Goal: Task Accomplishment & Management: Manage account settings

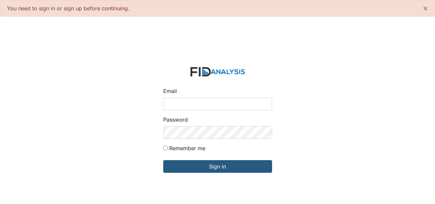
click at [230, 101] on input "Email" at bounding box center [217, 103] width 109 height 13
type input "[EMAIL_ADDRESS][DOMAIN_NAME]"
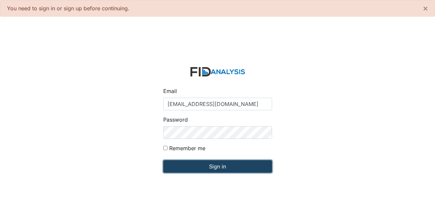
click at [226, 165] on input "Sign in" at bounding box center [217, 166] width 109 height 13
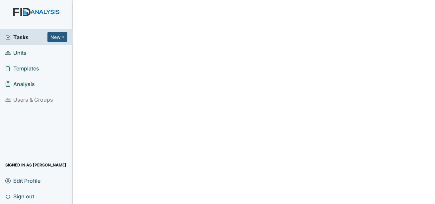
click at [21, 53] on span "Units" at bounding box center [15, 52] width 21 height 10
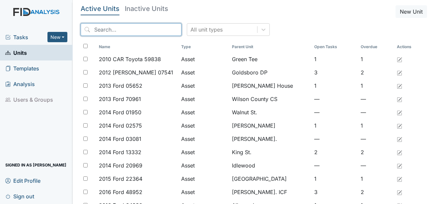
click at [126, 35] on input "search" at bounding box center [131, 29] width 101 height 13
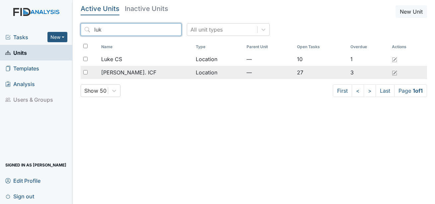
type input "luk"
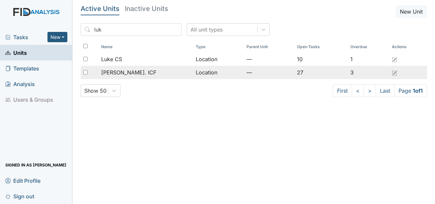
click at [127, 70] on span "Luke St. ICF" at bounding box center [128, 72] width 55 height 8
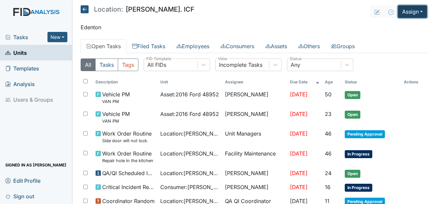
click at [410, 10] on button "Assign" at bounding box center [411, 11] width 29 height 13
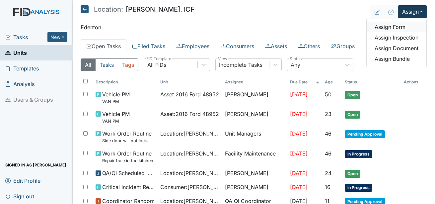
click at [394, 27] on link "Assign Form" at bounding box center [396, 27] width 60 height 11
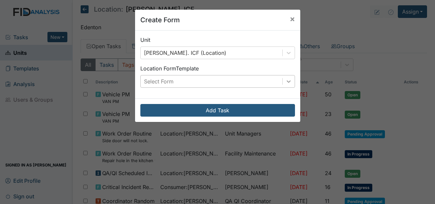
click at [282, 83] on div at bounding box center [288, 81] width 12 height 12
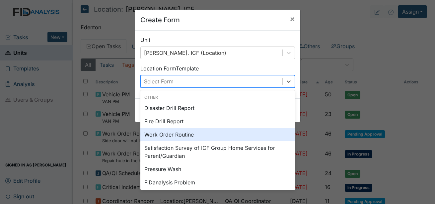
click at [184, 131] on div "Work Order Routine" at bounding box center [217, 134] width 154 height 13
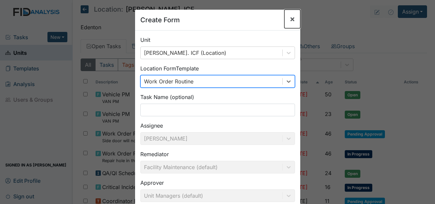
click at [291, 22] on span "×" at bounding box center [291, 19] width 5 height 10
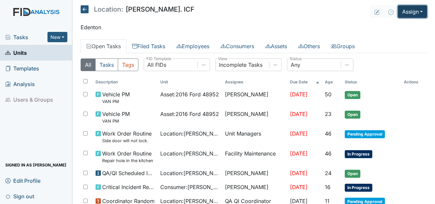
click at [417, 15] on button "Assign" at bounding box center [411, 11] width 29 height 13
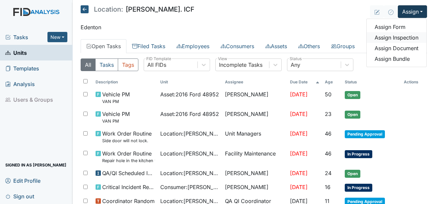
click at [394, 38] on link "Assign Inspection" at bounding box center [396, 37] width 60 height 11
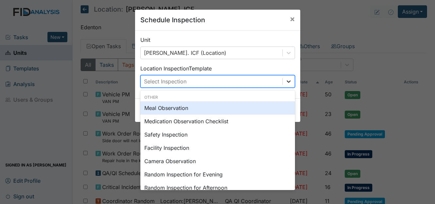
click at [282, 84] on div at bounding box center [288, 81] width 12 height 12
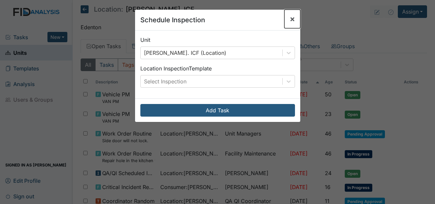
click at [291, 18] on span "×" at bounding box center [291, 19] width 5 height 10
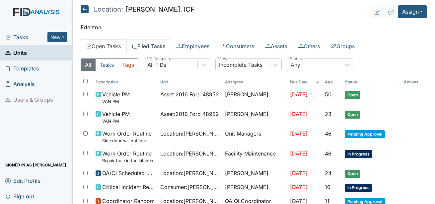
click at [170, 45] on link "Filed Tasks" at bounding box center [148, 46] width 44 height 14
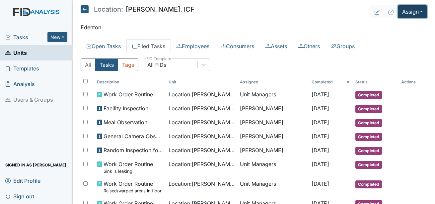
click at [417, 12] on button "Assign" at bounding box center [411, 11] width 29 height 13
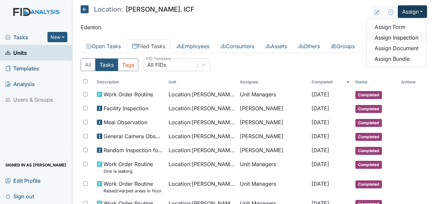
click at [402, 38] on link "Assign Inspection" at bounding box center [396, 37] width 60 height 11
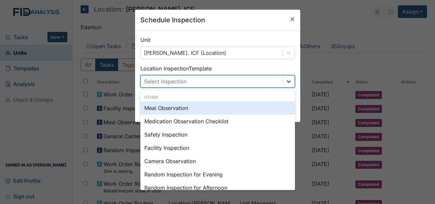
click at [287, 77] on div at bounding box center [288, 81] width 12 height 12
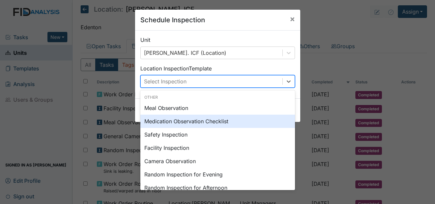
click at [188, 118] on div "Medication Observation Checklist" at bounding box center [217, 120] width 154 height 13
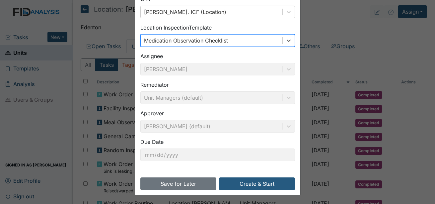
scroll to position [42, 0]
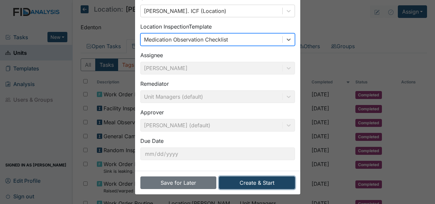
click at [260, 185] on button "Create & Start" at bounding box center [257, 182] width 76 height 13
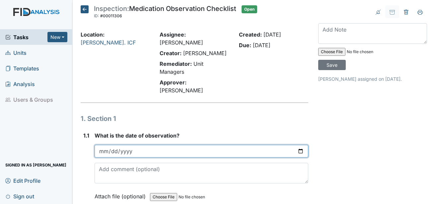
click at [104, 145] on input "date" at bounding box center [200, 151] width 213 height 13
type input "2025-09-12"
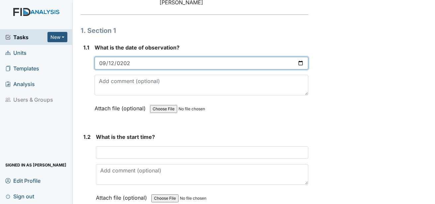
scroll to position [99, 0]
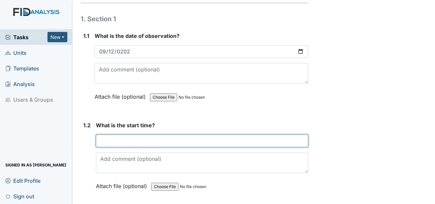
click at [118, 134] on input "text" at bounding box center [202, 140] width 212 height 13
type input "B"
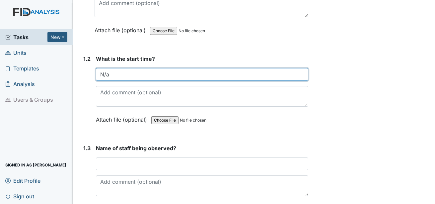
scroll to position [199, 0]
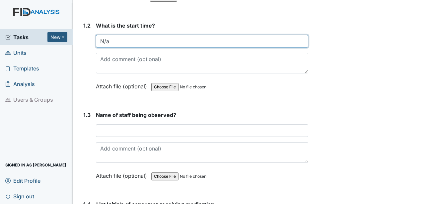
type input "N/a"
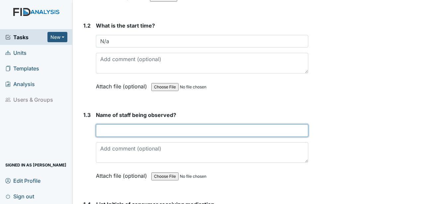
click at [119, 124] on input "text" at bounding box center [202, 130] width 212 height 13
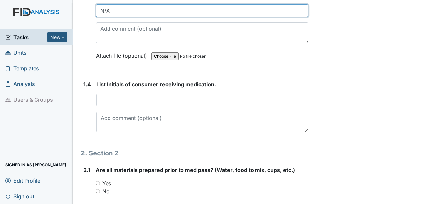
scroll to position [331, 0]
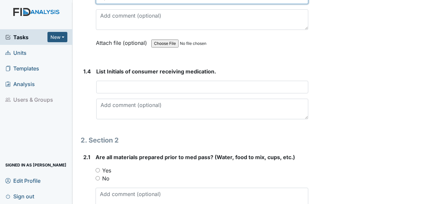
type input "N/A"
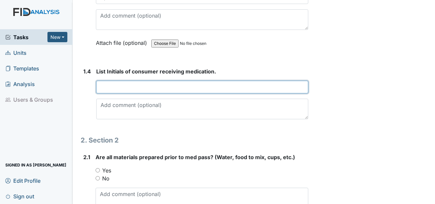
click at [122, 81] on input "text" at bounding box center [202, 87] width 212 height 13
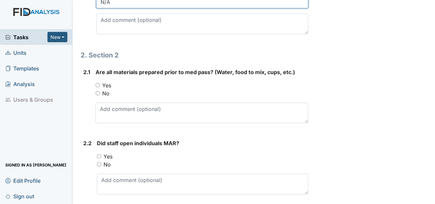
scroll to position [431, 0]
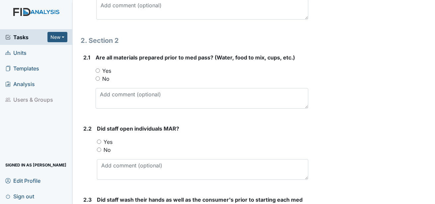
type input "N/A"
click at [102, 75] on label "No" at bounding box center [105, 79] width 7 height 8
click at [100, 76] on input "No" at bounding box center [97, 78] width 4 height 4
radio input "true"
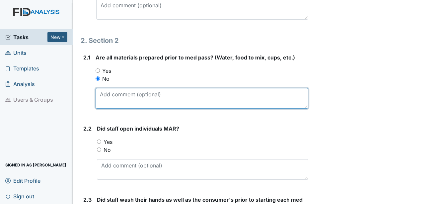
click at [107, 88] on textarea at bounding box center [201, 98] width 212 height 21
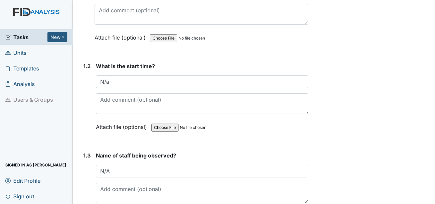
scroll to position [166, 0]
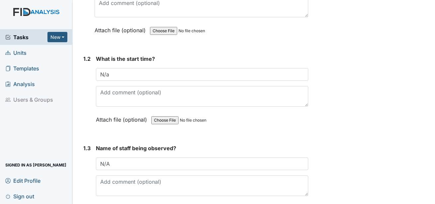
type textarea "N/a"
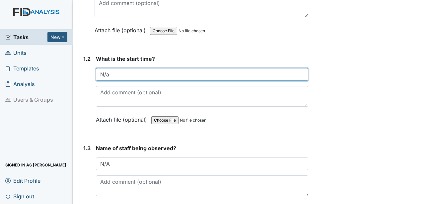
drag, startPoint x: 113, startPoint y: 60, endPoint x: 77, endPoint y: 61, distance: 35.5
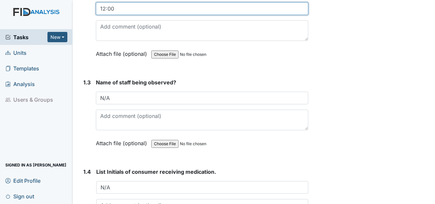
scroll to position [232, 0]
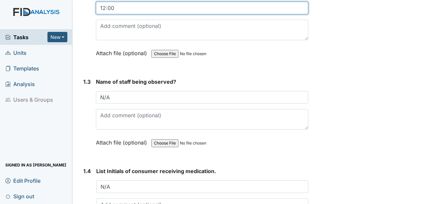
type input "12:00"
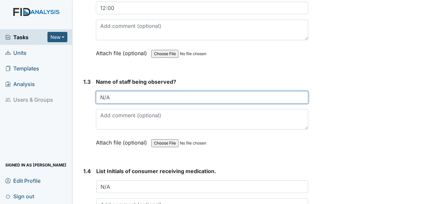
drag, startPoint x: 114, startPoint y: 83, endPoint x: 87, endPoint y: 82, distance: 27.2
click at [87, 82] on div "1.3 Name of staff being observed? N/A This field is required. Attach file (opti…" at bounding box center [194, 117] width 227 height 79
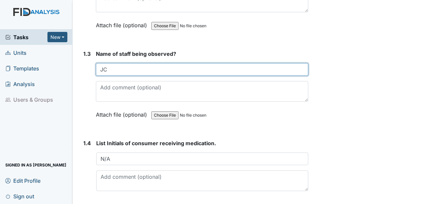
scroll to position [331, 0]
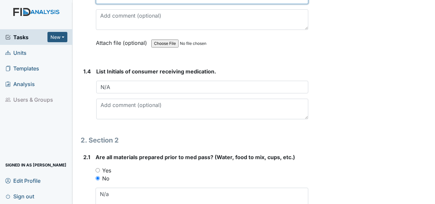
type input "JC"
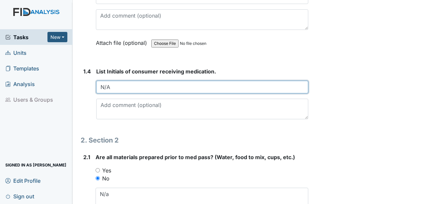
drag, startPoint x: 110, startPoint y: 74, endPoint x: 94, endPoint y: 75, distance: 16.3
click at [94, 75] on div "1.4 List Initials of consumer receiving medication. N/A This field is required." at bounding box center [194, 95] width 227 height 57
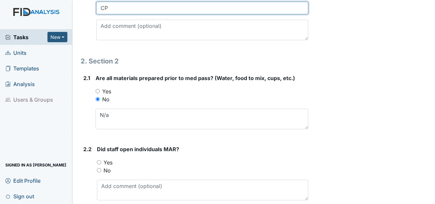
scroll to position [431, 0]
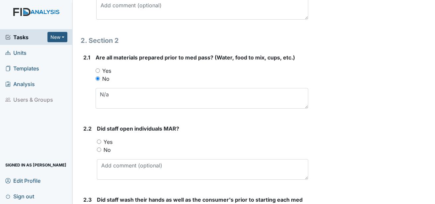
type input "CP"
click at [106, 67] on label "Yes" at bounding box center [106, 71] width 9 height 8
click at [100, 68] on input "Yes" at bounding box center [97, 70] width 4 height 4
radio input "true"
click at [109, 138] on label "Yes" at bounding box center [107, 142] width 9 height 8
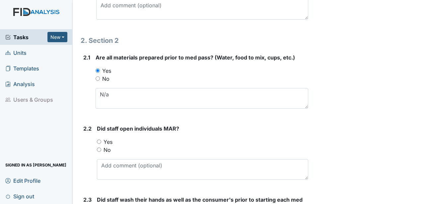
click at [101, 139] on input "Yes" at bounding box center [99, 141] width 4 height 4
radio input "true"
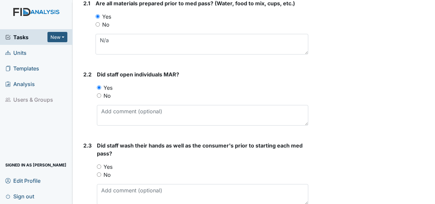
scroll to position [497, 0]
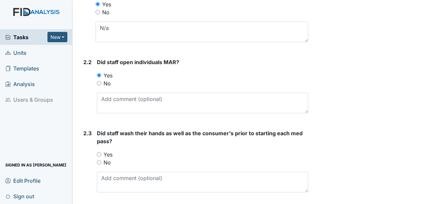
click at [111, 150] on label "Yes" at bounding box center [107, 154] width 9 height 8
click at [101, 152] on input "Yes" at bounding box center [99, 154] width 4 height 4
radio input "true"
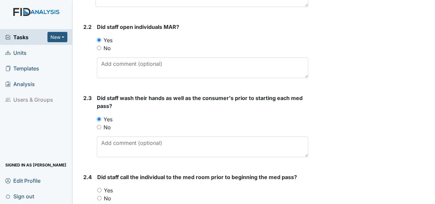
scroll to position [564, 0]
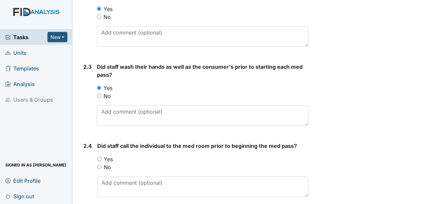
click at [109, 142] on div "Did staff call the individual to the med room prior to beginning the med pass? …" at bounding box center [202, 169] width 211 height 55
click at [109, 155] on label "Yes" at bounding box center [108, 159] width 9 height 8
click at [101, 156] on input "Yes" at bounding box center [99, 158] width 4 height 4
radio input "true"
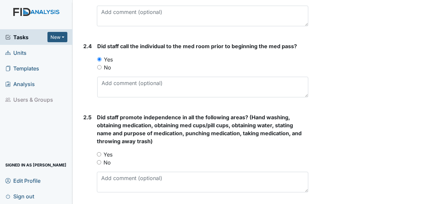
click at [109, 150] on label "Yes" at bounding box center [107, 154] width 9 height 8
click at [101, 152] on input "Yes" at bounding box center [99, 154] width 4 height 4
radio input "true"
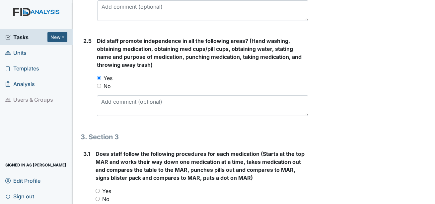
scroll to position [762, 0]
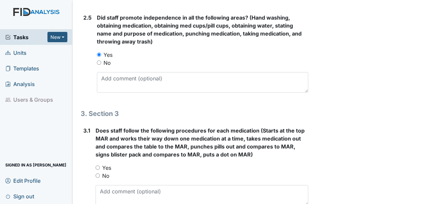
click at [108, 143] on div "Does staff follow the following procedures for each medication (Starts at the t…" at bounding box center [201, 165] width 212 height 79
click at [107, 163] on label "Yes" at bounding box center [106, 167] width 9 height 8
click at [100, 165] on input "Yes" at bounding box center [97, 167] width 4 height 4
radio input "true"
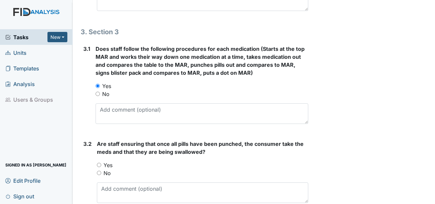
scroll to position [862, 0]
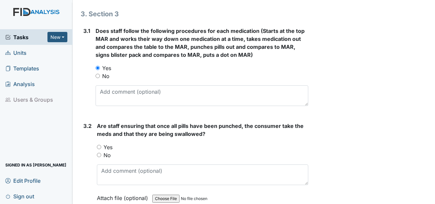
click at [108, 143] on label "Yes" at bounding box center [107, 147] width 9 height 8
click at [101, 145] on input "Yes" at bounding box center [99, 147] width 4 height 4
radio input "true"
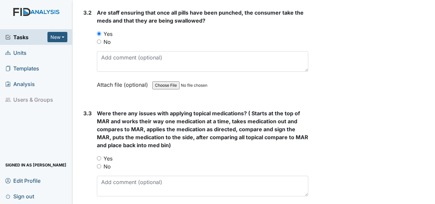
scroll to position [994, 0]
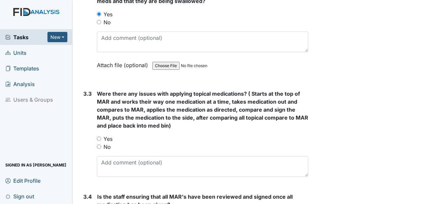
click at [107, 135] on label "Yes" at bounding box center [107, 139] width 9 height 8
click at [101, 136] on input "Yes" at bounding box center [99, 138] width 4 height 4
radio input "true"
click at [108, 143] on label "No" at bounding box center [106, 147] width 7 height 8
click at [101, 144] on input "No" at bounding box center [99, 146] width 4 height 4
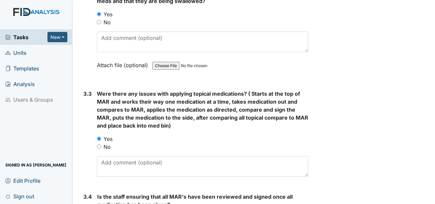
radio input "true"
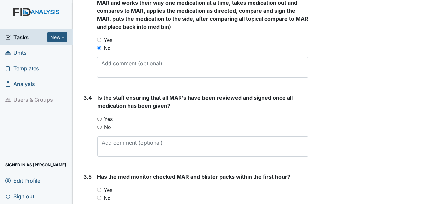
scroll to position [1094, 0]
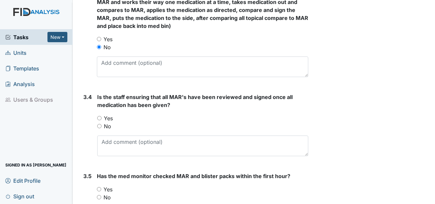
click at [106, 114] on label "Yes" at bounding box center [108, 118] width 9 height 8
click at [101, 116] on input "Yes" at bounding box center [99, 118] width 4 height 4
radio input "true"
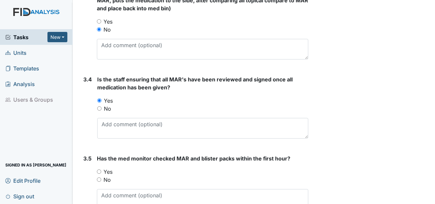
scroll to position [1127, 0]
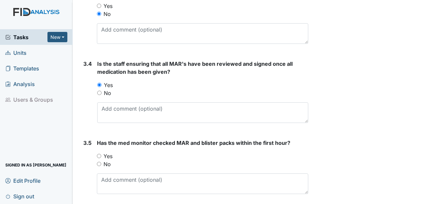
click at [107, 152] on label "Yes" at bounding box center [107, 156] width 9 height 8
click at [101, 153] on input "Yes" at bounding box center [99, 155] width 4 height 4
radio input "true"
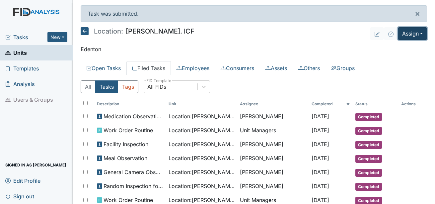
click at [409, 35] on button "Assign" at bounding box center [411, 33] width 29 height 13
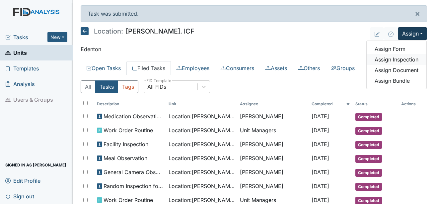
click at [401, 58] on link "Assign Inspection" at bounding box center [396, 59] width 60 height 11
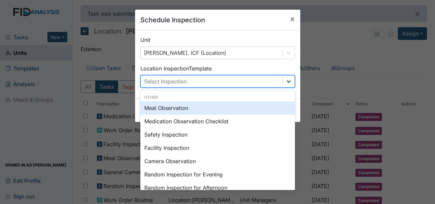
click at [291, 82] on div at bounding box center [288, 81] width 12 height 12
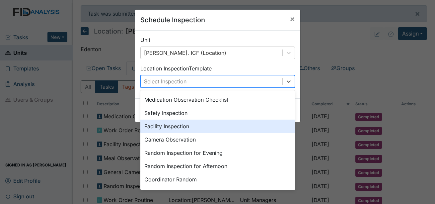
scroll to position [33, 0]
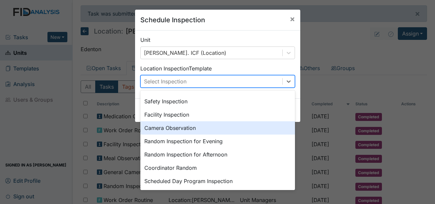
click at [195, 126] on div "Camera Observation" at bounding box center [217, 127] width 154 height 13
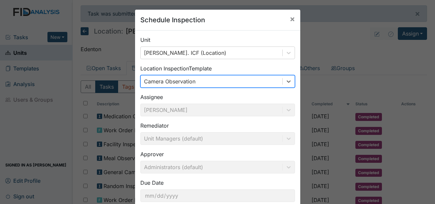
scroll to position [42, 0]
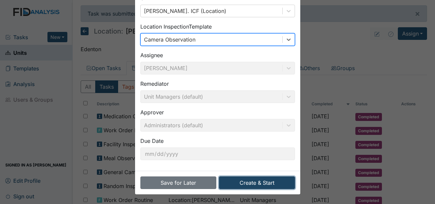
click at [268, 183] on button "Create & Start" at bounding box center [257, 182] width 76 height 13
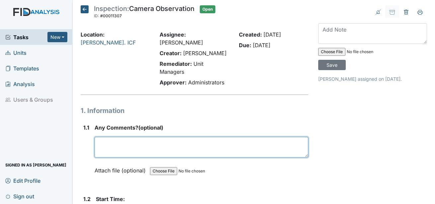
click at [154, 137] on textarea at bounding box center [200, 147] width 213 height 21
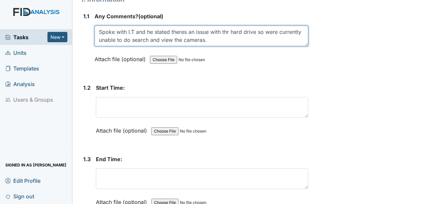
scroll to position [99, 0]
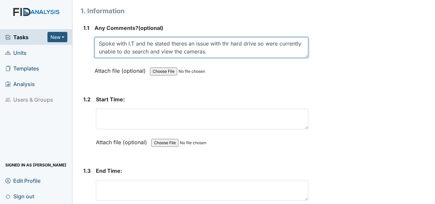
type textarea "Spoke with I.T and he stated theres an issue with thr hard drive so were curren…"
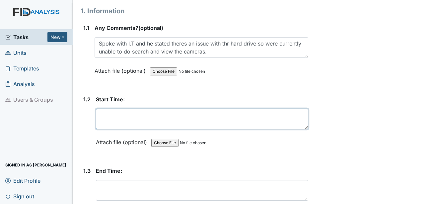
click at [175, 111] on textarea at bounding box center [202, 118] width 212 height 21
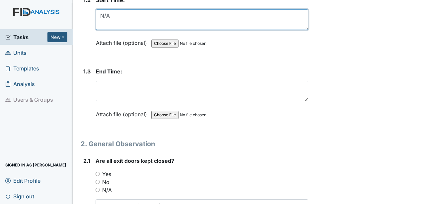
scroll to position [199, 0]
type textarea "N/A"
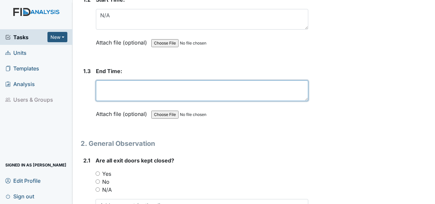
click at [137, 80] on textarea at bounding box center [202, 90] width 212 height 21
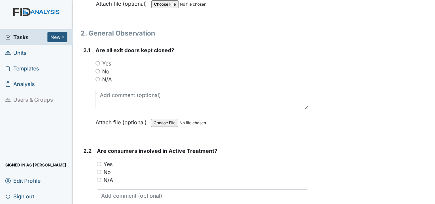
scroll to position [331, 0]
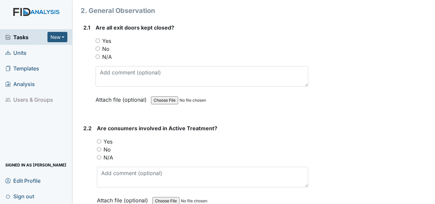
type textarea "N/A"
click at [109, 53] on label "N/A" at bounding box center [107, 57] width 10 height 8
click at [100, 54] on input "N/A" at bounding box center [97, 56] width 4 height 4
radio input "true"
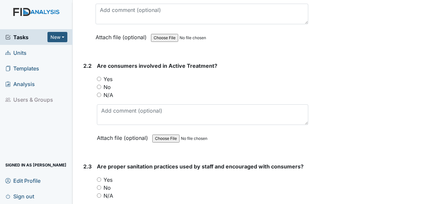
scroll to position [398, 0]
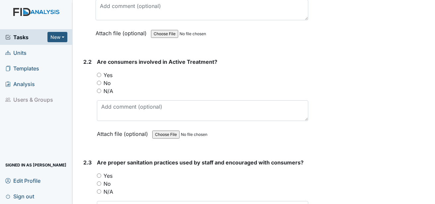
click at [112, 87] on label "N/A" at bounding box center [108, 91] width 10 height 8
click at [101, 89] on input "N/A" at bounding box center [99, 91] width 4 height 4
radio input "true"
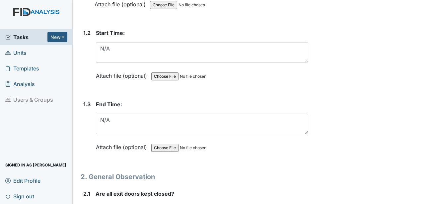
scroll to position [0, 0]
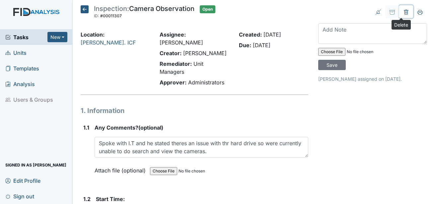
click at [405, 13] on icon at bounding box center [406, 12] width 2 height 2
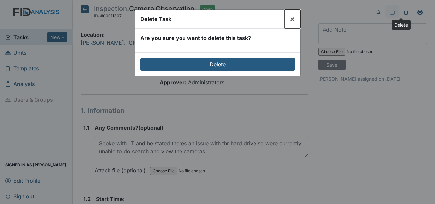
click at [293, 21] on span "×" at bounding box center [291, 19] width 5 height 10
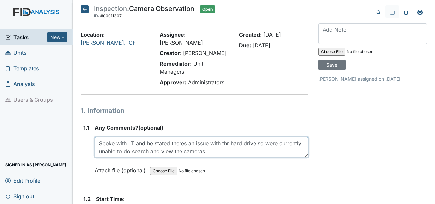
drag, startPoint x: 100, startPoint y: 134, endPoint x: 235, endPoint y: 141, distance: 135.8
click at [235, 141] on textarea "Spoke with I.T and he stated theres an issue with thr hard drive so were curren…" at bounding box center [200, 147] width 213 height 21
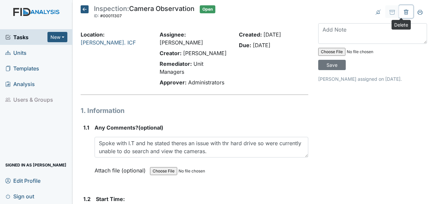
click at [403, 12] on icon at bounding box center [405, 12] width 5 height 5
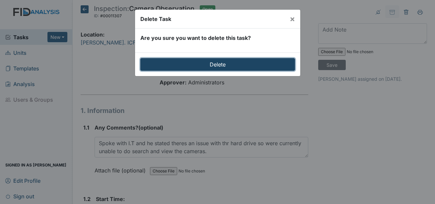
click at [240, 65] on input "Delete" at bounding box center [217, 64] width 154 height 13
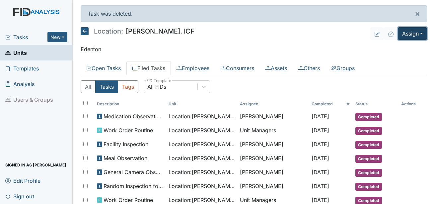
click at [406, 32] on button "Assign" at bounding box center [411, 33] width 29 height 13
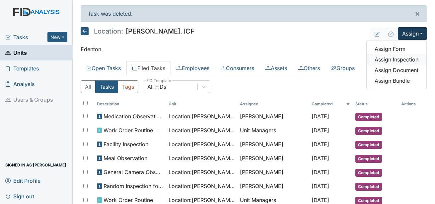
click at [400, 60] on link "Assign Inspection" at bounding box center [396, 59] width 60 height 11
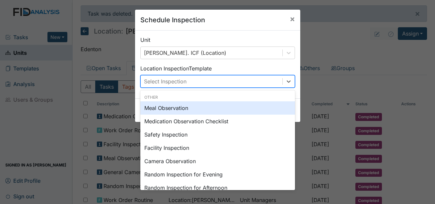
click at [282, 81] on span at bounding box center [282, 81] width 0 height 7
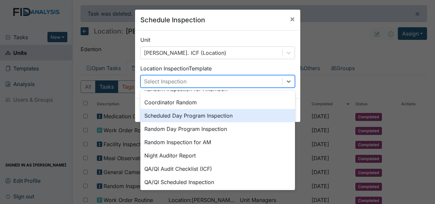
scroll to position [114, 0]
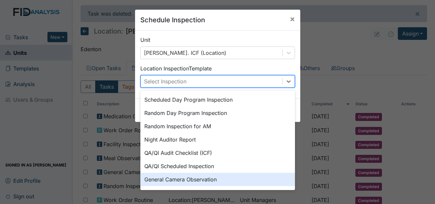
click at [213, 179] on div "General Camera Observation" at bounding box center [217, 178] width 154 height 13
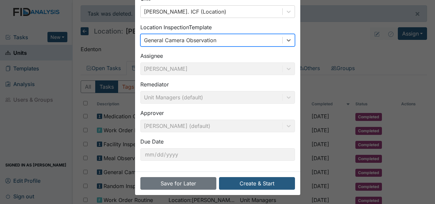
scroll to position [42, 0]
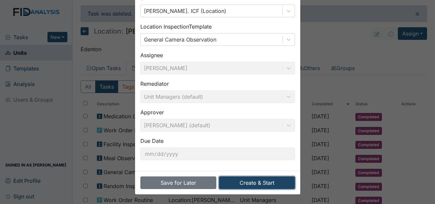
click at [248, 182] on button "Create & Start" at bounding box center [257, 182] width 76 height 13
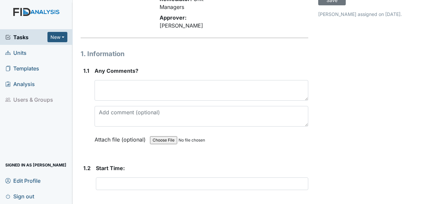
scroll to position [66, 0]
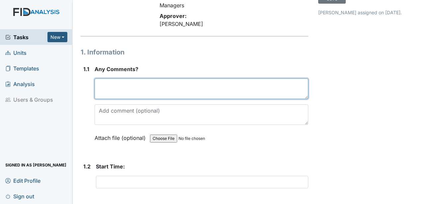
paste textarea "Spoke with I.T and he stated theres an issue with thr hard drive so were curren…"
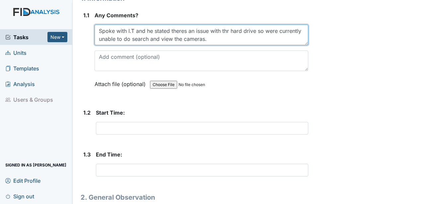
scroll to position [133, 0]
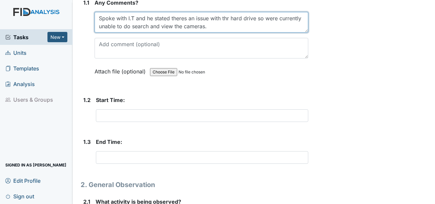
type textarea "Spoke with I.T and he stated theres an issue with thr hard drive so were curren…"
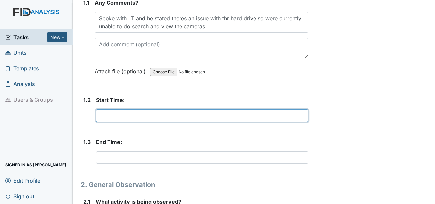
click at [116, 109] on input "text" at bounding box center [202, 115] width 212 height 13
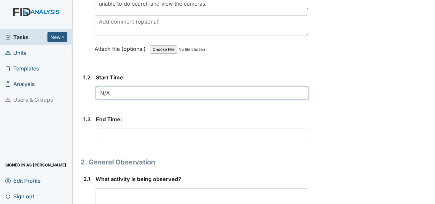
scroll to position [166, 0]
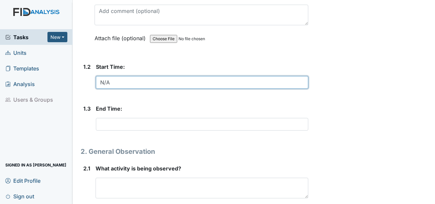
type input "N/A"
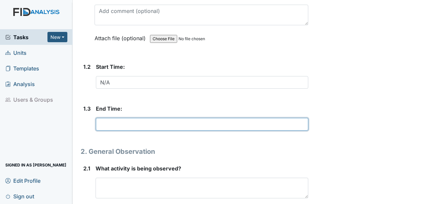
click at [108, 118] on input "text" at bounding box center [202, 124] width 212 height 13
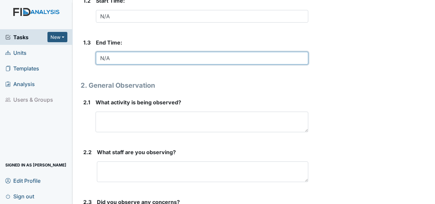
scroll to position [232, 0]
type input "N/A"
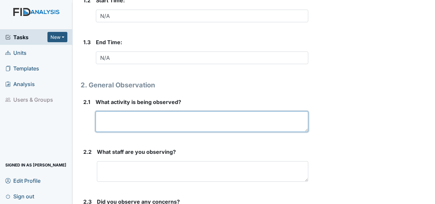
click at [126, 111] on textarea at bounding box center [201, 121] width 212 height 21
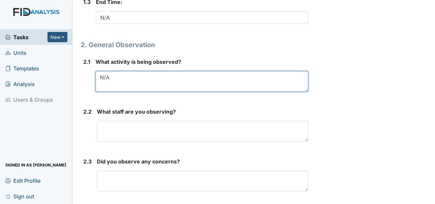
scroll to position [277, 0]
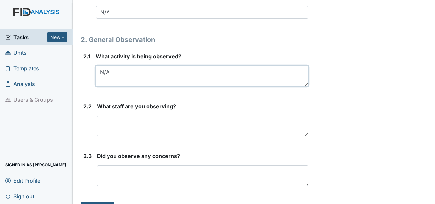
type textarea "N/A"
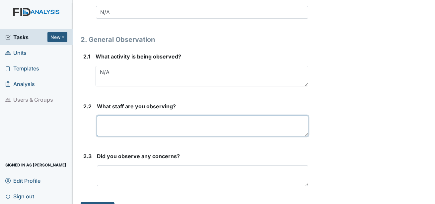
click at [123, 115] on textarea at bounding box center [202, 125] width 211 height 21
type textarea "N/A"
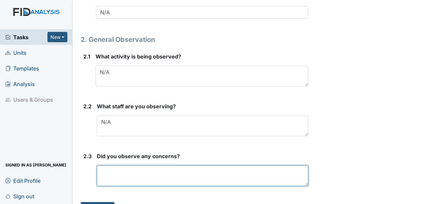
click at [114, 165] on textarea at bounding box center [202, 175] width 211 height 21
type textarea "N/A"
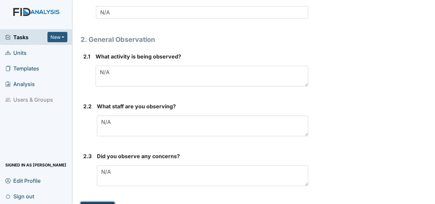
click at [100, 202] on button "Submit" at bounding box center [98, 208] width 34 height 13
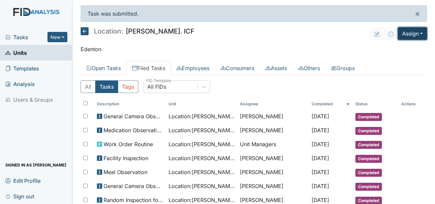
click at [418, 34] on button "Assign" at bounding box center [411, 33] width 29 height 13
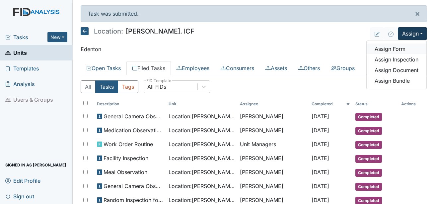
click at [392, 49] on link "Assign Form" at bounding box center [396, 48] width 60 height 11
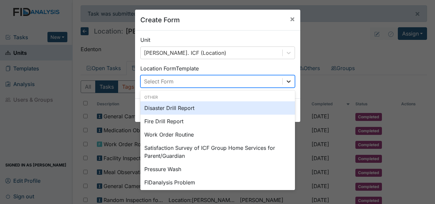
click at [289, 82] on icon at bounding box center [288, 81] width 7 height 7
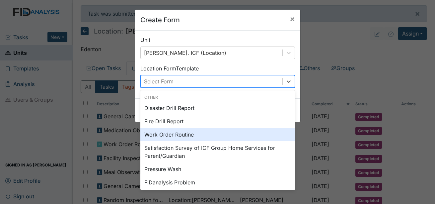
click at [196, 134] on div "Work Order Routine" at bounding box center [217, 134] width 154 height 13
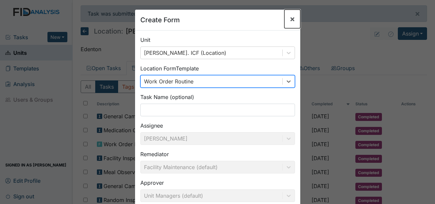
click at [289, 18] on span "×" at bounding box center [291, 19] width 5 height 10
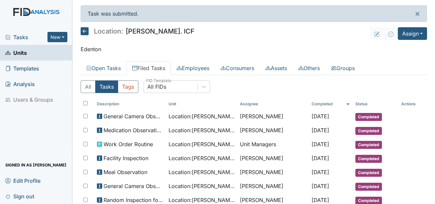
drag, startPoint x: 22, startPoint y: 39, endPoint x: 20, endPoint y: 44, distance: 5.9
click at [22, 39] on span "Tasks" at bounding box center [26, 37] width 42 height 8
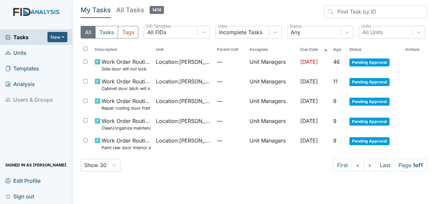
click at [24, 54] on span "Units" at bounding box center [15, 52] width 21 height 10
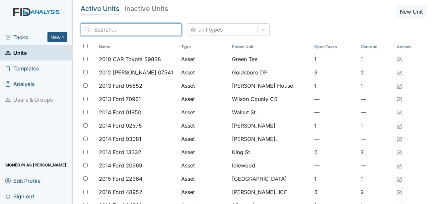
click at [107, 30] on input "search" at bounding box center [131, 29] width 101 height 13
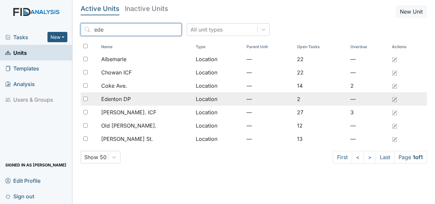
type input "ede"
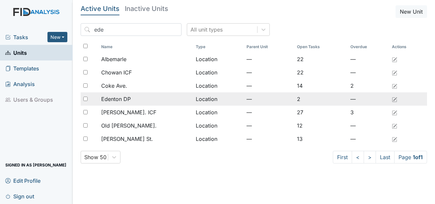
click at [131, 97] on span "Edenton DP" at bounding box center [116, 99] width 30 height 8
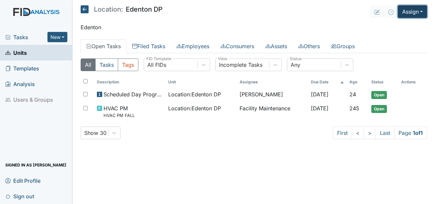
click at [415, 16] on button "Assign" at bounding box center [411, 11] width 29 height 13
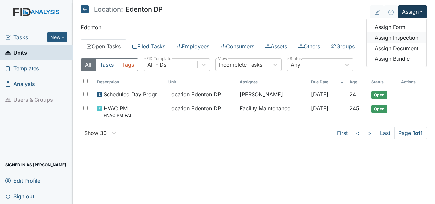
click at [399, 37] on link "Assign Inspection" at bounding box center [396, 37] width 60 height 11
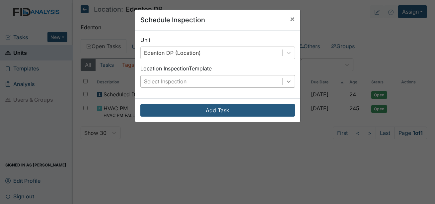
click at [290, 81] on div at bounding box center [288, 81] width 12 height 12
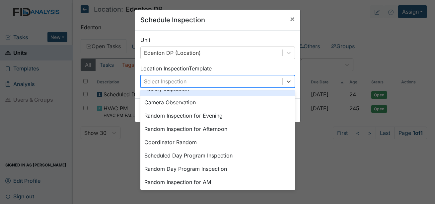
scroll to position [114, 0]
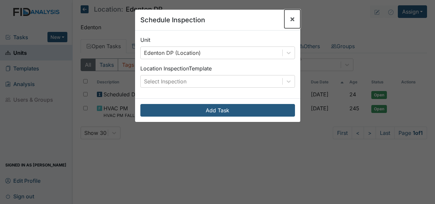
click at [292, 18] on button "×" at bounding box center [292, 19] width 16 height 19
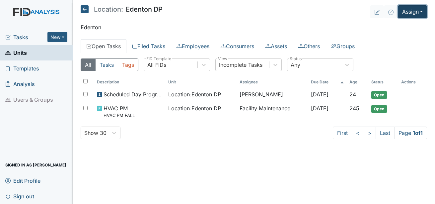
click at [414, 14] on button "Assign" at bounding box center [411, 11] width 29 height 13
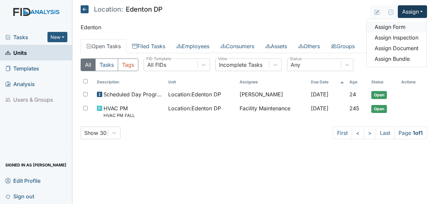
click at [399, 26] on link "Assign Form" at bounding box center [396, 27] width 60 height 11
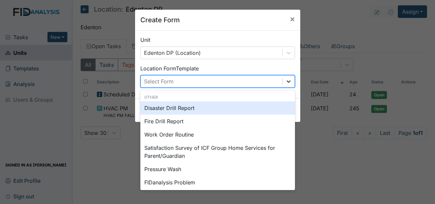
click at [285, 82] on icon at bounding box center [288, 81] width 7 height 7
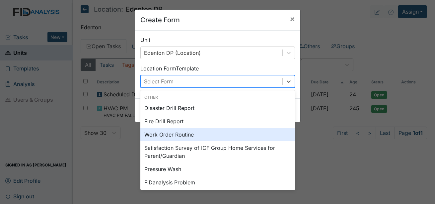
click at [159, 132] on div "Work Order Routine" at bounding box center [217, 134] width 154 height 13
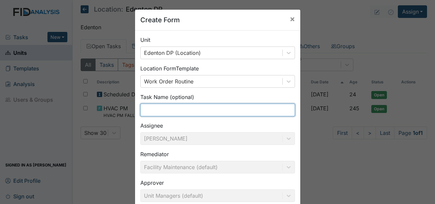
click at [169, 110] on input "text" at bounding box center [217, 109] width 154 height 13
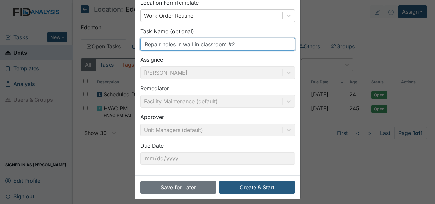
scroll to position [70, 0]
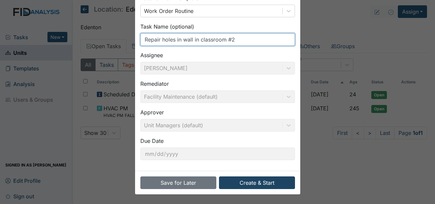
type input "Repair holes in wall in classroom #2"
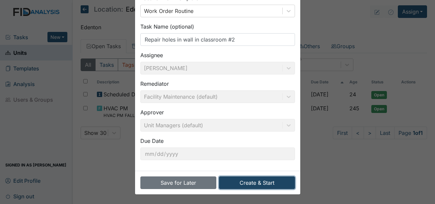
click at [243, 181] on button "Create & Start" at bounding box center [257, 182] width 76 height 13
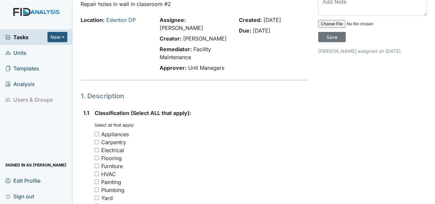
scroll to position [66, 0]
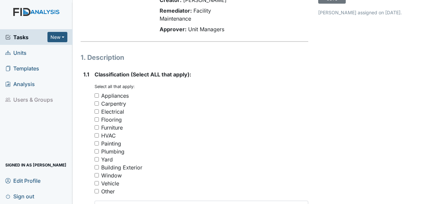
click at [112, 99] on div "Carpentry" at bounding box center [113, 103] width 25 height 8
click at [99, 101] on input "Carpentry" at bounding box center [96, 103] width 4 height 4
checkbox input "true"
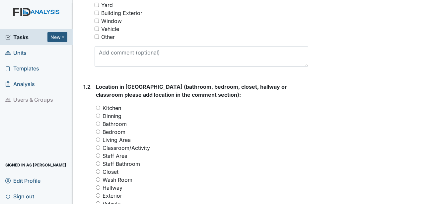
scroll to position [232, 0]
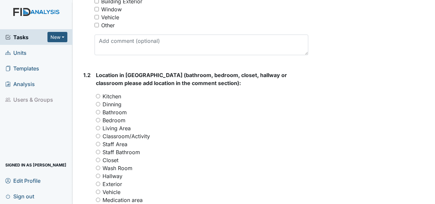
click at [118, 132] on label "Classroom/Activity" at bounding box center [125, 136] width 47 height 8
click at [100, 134] on input "Classroom/Activity" at bounding box center [98, 136] width 4 height 4
radio input "true"
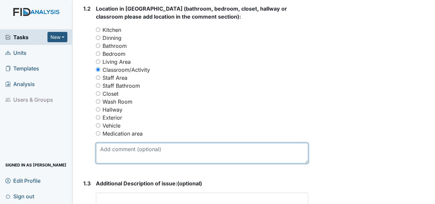
click at [122, 150] on textarea at bounding box center [202, 153] width 212 height 21
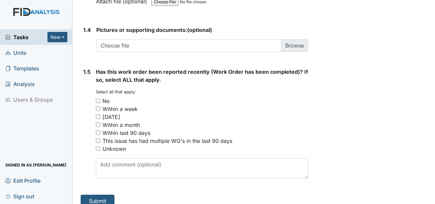
scroll to position [523, 0]
type textarea "#1"
click at [106, 96] on div "No" at bounding box center [105, 100] width 7 height 8
click at [100, 98] on input "No" at bounding box center [98, 100] width 4 height 4
checkbox input "true"
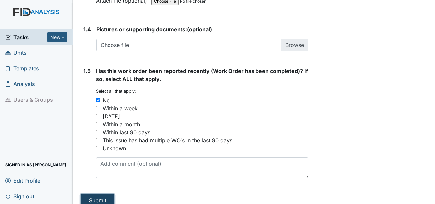
click at [101, 194] on button "Submit" at bounding box center [98, 200] width 34 height 13
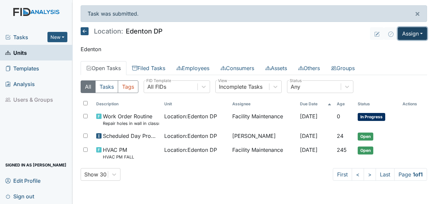
click at [418, 35] on button "Assign" at bounding box center [411, 33] width 29 height 13
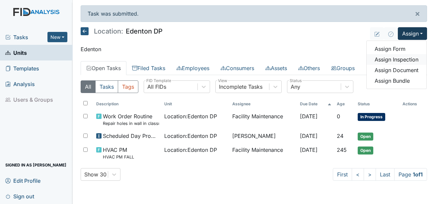
click at [405, 57] on link "Assign Inspection" at bounding box center [396, 59] width 60 height 11
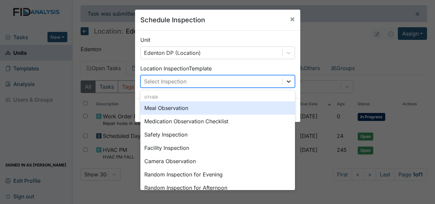
click at [285, 84] on icon at bounding box center [288, 81] width 7 height 7
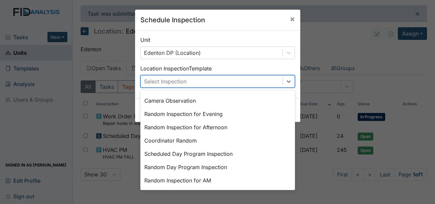
scroll to position [66, 0]
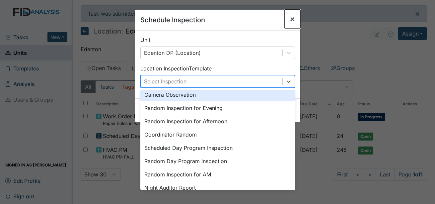
click at [290, 18] on span "×" at bounding box center [291, 19] width 5 height 10
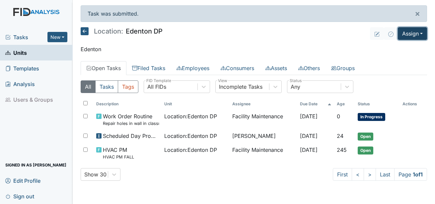
click at [415, 38] on button "Assign" at bounding box center [411, 33] width 29 height 13
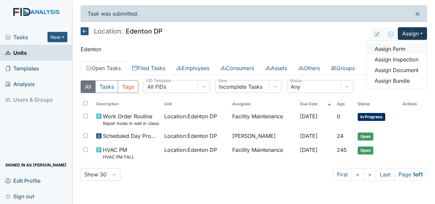
click at [400, 49] on link "Assign Form" at bounding box center [396, 48] width 60 height 11
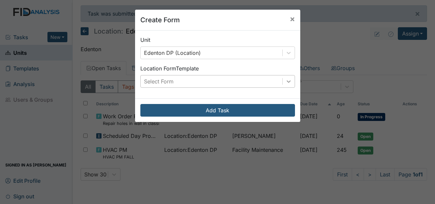
click at [289, 85] on div at bounding box center [288, 81] width 12 height 12
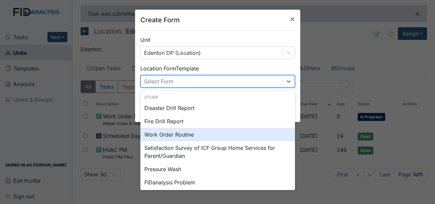
click at [196, 137] on div "Work Order Routine" at bounding box center [217, 134] width 154 height 13
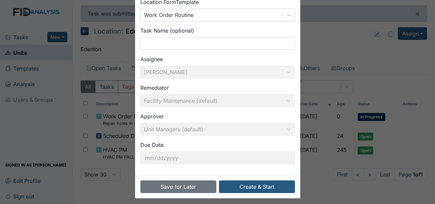
click at [176, 37] on div "Task Name (optional)" at bounding box center [217, 38] width 154 height 23
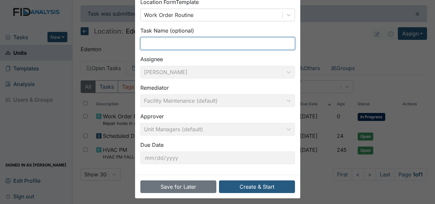
click at [173, 44] on input "text" at bounding box center [217, 43] width 154 height 13
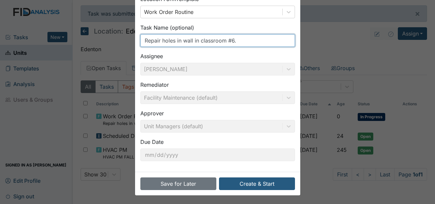
scroll to position [70, 0]
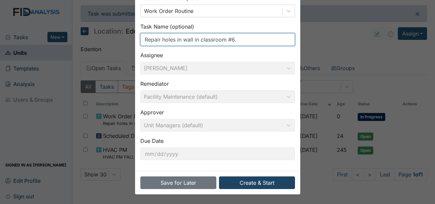
type input "Repair holes in wall in classroom #6."
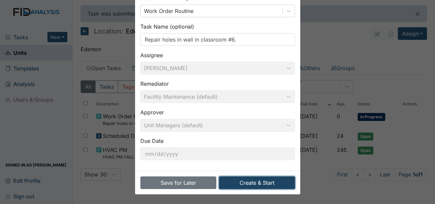
click at [246, 179] on button "Create & Start" at bounding box center [257, 182] width 76 height 13
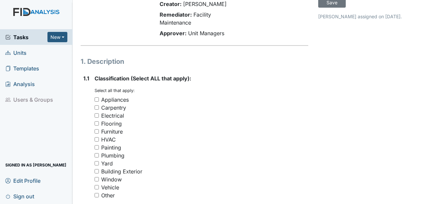
scroll to position [66, 0]
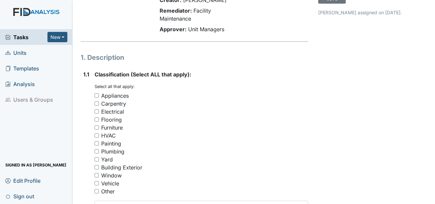
click at [122, 99] on div "Carpentry" at bounding box center [113, 103] width 25 height 8
click at [99, 101] on input "Carpentry" at bounding box center [96, 103] width 4 height 4
checkbox input "true"
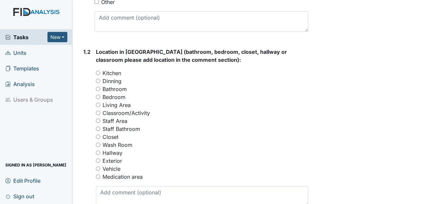
scroll to position [265, 0]
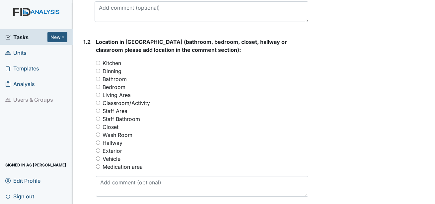
click at [133, 99] on label "Classroom/Activity" at bounding box center [125, 103] width 47 height 8
click at [100, 100] on input "Classroom/Activity" at bounding box center [98, 102] width 4 height 4
radio input "true"
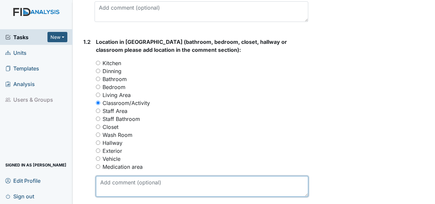
click at [129, 176] on textarea at bounding box center [202, 186] width 212 height 21
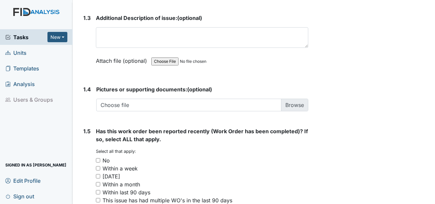
scroll to position [464, 0]
type textarea "#6"
click at [108, 155] on div "No" at bounding box center [105, 159] width 7 height 8
click at [100, 157] on input "No" at bounding box center [98, 159] width 4 height 4
checkbox input "true"
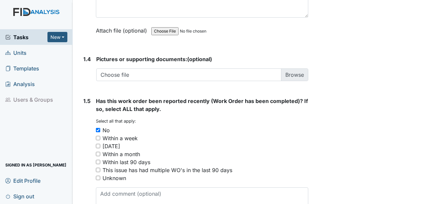
scroll to position [523, 0]
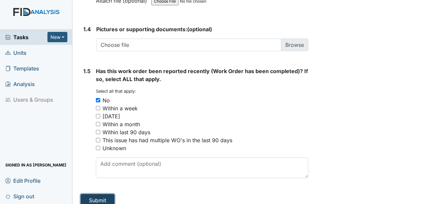
click at [106, 194] on button "Submit" at bounding box center [98, 200] width 34 height 13
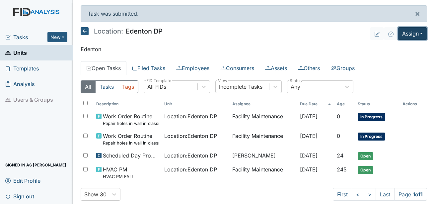
click at [406, 34] on button "Assign" at bounding box center [411, 33] width 29 height 13
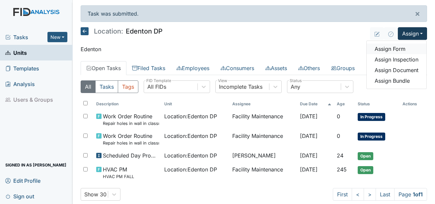
click at [394, 47] on link "Assign Form" at bounding box center [396, 48] width 60 height 11
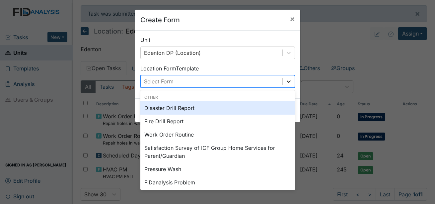
click at [282, 85] on div at bounding box center [288, 81] width 12 height 12
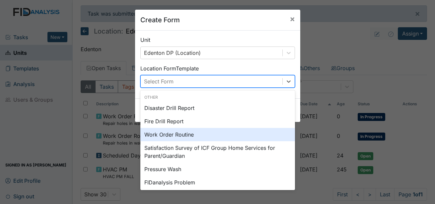
click at [177, 133] on div "Work Order Routine" at bounding box center [217, 134] width 154 height 13
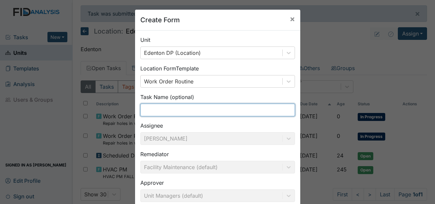
click at [173, 115] on input "text" at bounding box center [217, 109] width 154 height 13
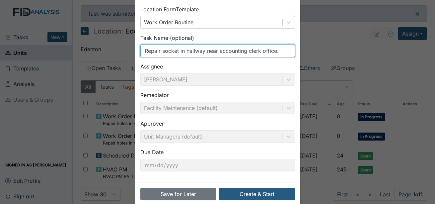
scroll to position [66, 0]
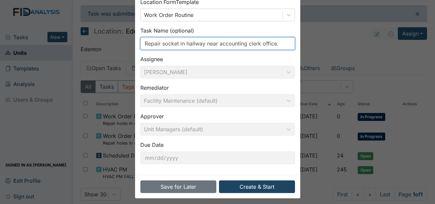
type input "Repair socket in hallway near accounting clerk office."
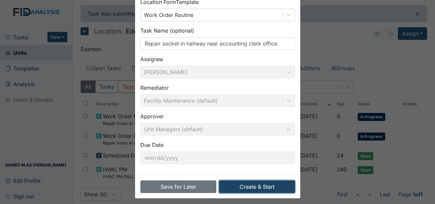
click at [253, 188] on button "Create & Start" at bounding box center [257, 186] width 76 height 13
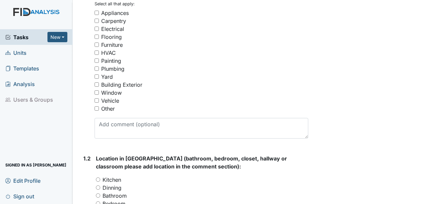
scroll to position [133, 0]
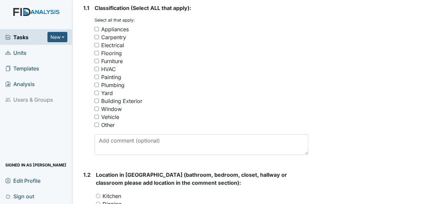
click at [116, 41] on div "Electrical" at bounding box center [112, 45] width 23 height 8
click at [99, 43] on input "Electrical" at bounding box center [96, 45] width 4 height 4
checkbox input "true"
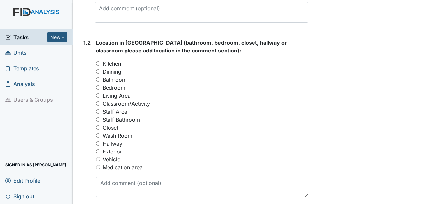
scroll to position [265, 0]
click at [118, 139] on label "Hallway" at bounding box center [112, 143] width 20 height 8
click at [100, 140] on input "Hallway" at bounding box center [98, 142] width 4 height 4
radio input "true"
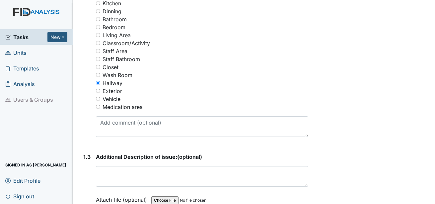
scroll to position [331, 0]
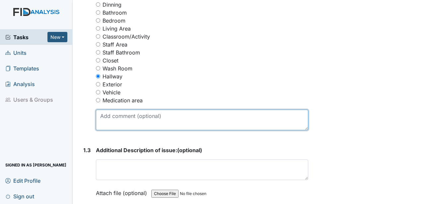
click at [122, 116] on textarea at bounding box center [202, 119] width 212 height 21
type textarea "Near accounting clerk office."
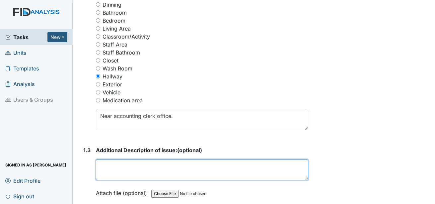
click at [120, 159] on textarea at bounding box center [202, 169] width 212 height 21
type textarea "P"
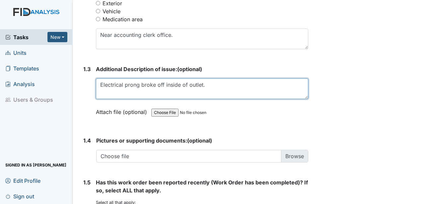
scroll to position [523, 0]
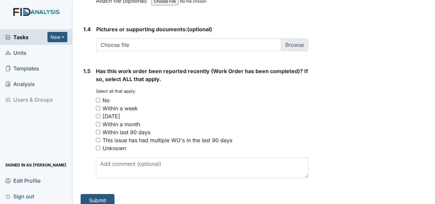
type textarea "Electrical prong broke off inside of outlet."
click at [104, 96] on div "No" at bounding box center [105, 100] width 7 height 8
click at [100, 98] on input "No" at bounding box center [98, 100] width 4 height 4
checkbox input "true"
click at [106, 197] on button "Submit" at bounding box center [98, 200] width 34 height 13
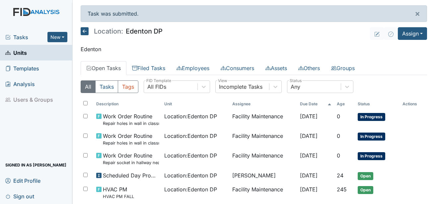
click at [22, 36] on span "Tasks" at bounding box center [26, 37] width 42 height 8
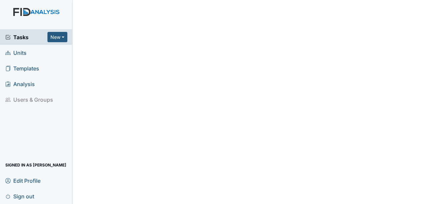
click at [19, 55] on span "Units" at bounding box center [15, 52] width 21 height 10
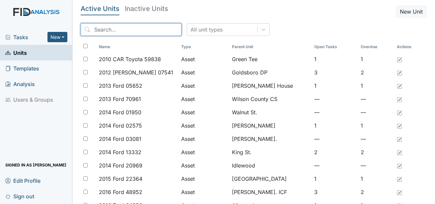
click at [129, 32] on input "search" at bounding box center [131, 29] width 101 height 13
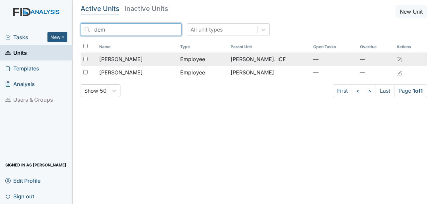
type input "dem"
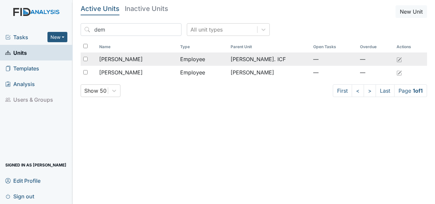
click at [134, 57] on span "Cofield, Demetris" at bounding box center [120, 59] width 43 height 8
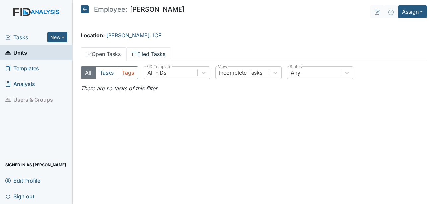
click at [148, 52] on link "Filed Tasks" at bounding box center [148, 54] width 44 height 14
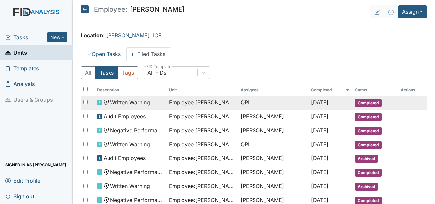
click at [368, 102] on span "Completed" at bounding box center [368, 103] width 27 height 8
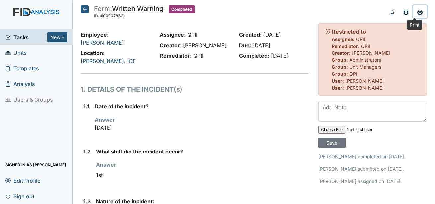
click at [417, 13] on icon at bounding box center [419, 12] width 5 height 4
click at [88, 9] on icon at bounding box center [85, 9] width 8 height 8
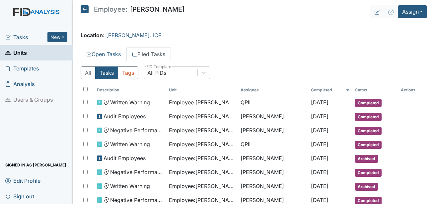
click at [88, 9] on icon at bounding box center [85, 9] width 8 height 8
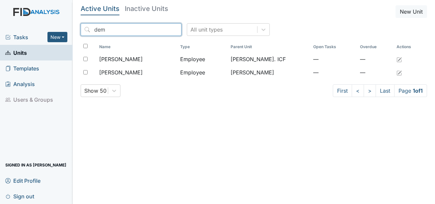
drag, startPoint x: 114, startPoint y: 32, endPoint x: 87, endPoint y: 30, distance: 27.6
click at [87, 30] on input "dem" at bounding box center [131, 29] width 101 height 13
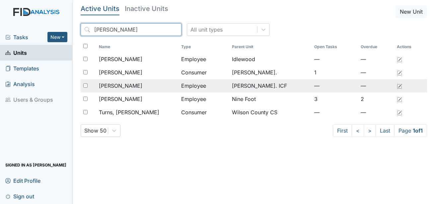
type input "jas"
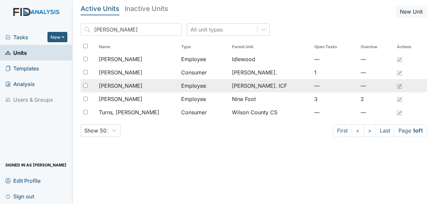
click at [135, 85] on span "[PERSON_NAME]" at bounding box center [120, 86] width 43 height 8
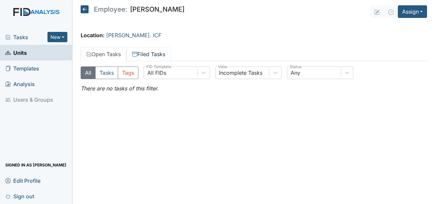
click at [142, 53] on link "Filed Tasks" at bounding box center [148, 54] width 44 height 14
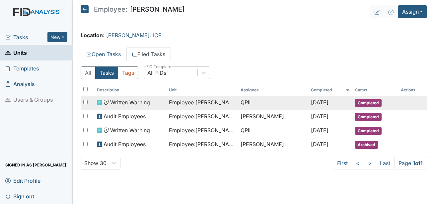
click at [210, 103] on span "Employee : [PERSON_NAME]" at bounding box center [202, 102] width 66 height 8
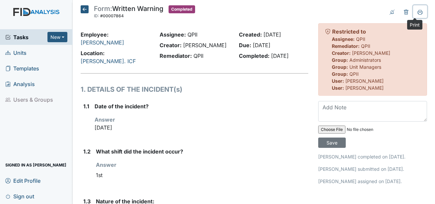
click at [417, 10] on icon at bounding box center [419, 12] width 5 height 5
click at [83, 10] on icon at bounding box center [85, 9] width 8 height 8
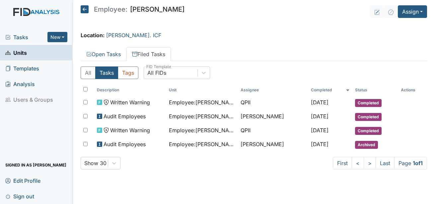
click at [87, 8] on icon at bounding box center [85, 9] width 8 height 8
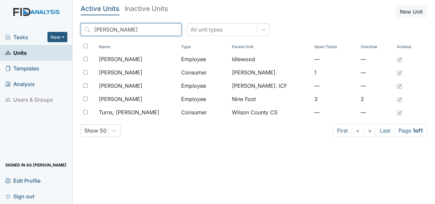
drag, startPoint x: 104, startPoint y: 31, endPoint x: 81, endPoint y: 30, distance: 23.2
click at [81, 30] on input "jas" at bounding box center [131, 29] width 101 height 13
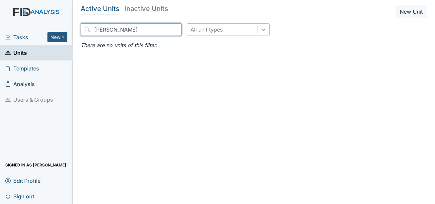
type input "izetta"
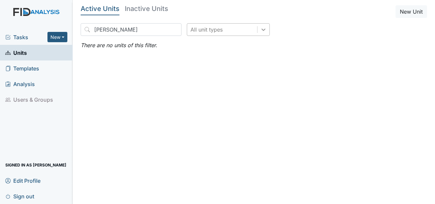
click at [257, 34] on div at bounding box center [263, 30] width 12 height 12
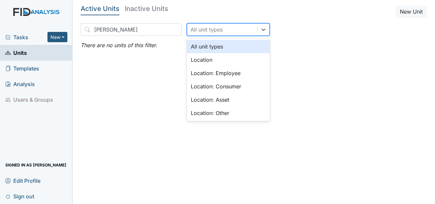
click at [142, 9] on h5 "Inactive Units" at bounding box center [146, 8] width 43 height 7
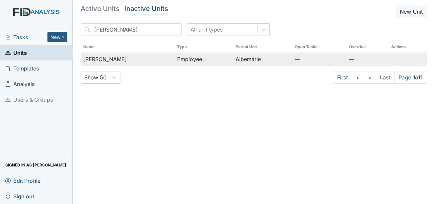
click at [180, 58] on td "Employee" at bounding box center [203, 58] width 58 height 13
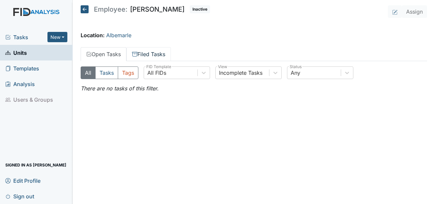
click at [146, 55] on link "Filed Tasks" at bounding box center [148, 54] width 44 height 14
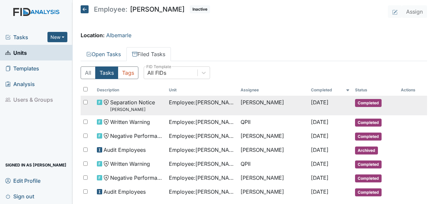
click at [363, 103] on span "Completed" at bounding box center [368, 103] width 27 height 8
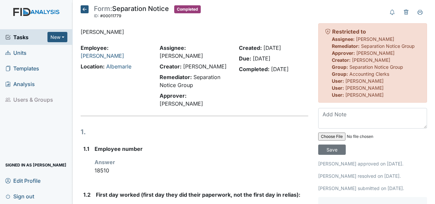
click at [87, 9] on icon at bounding box center [85, 9] width 8 height 8
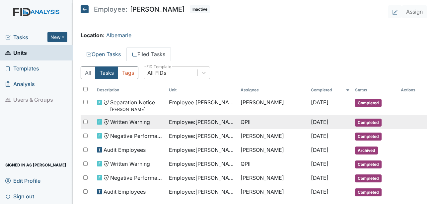
click at [364, 119] on span "Completed" at bounding box center [368, 122] width 27 height 8
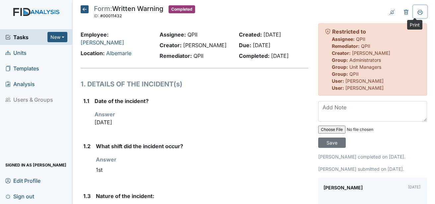
click at [413, 13] on button at bounding box center [420, 11] width 14 height 13
